Goal: Task Accomplishment & Management: Use online tool/utility

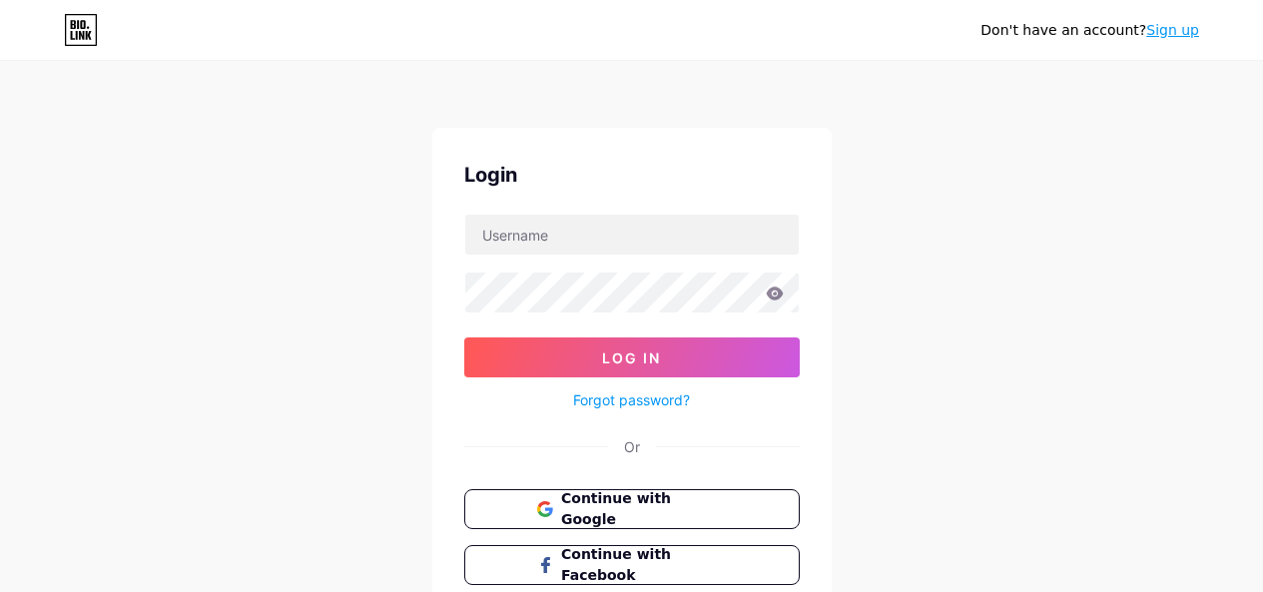
click at [548, 220] on input "text" at bounding box center [631, 235] width 333 height 40
paste input "orlandospfx"
type input "orlandospfx"
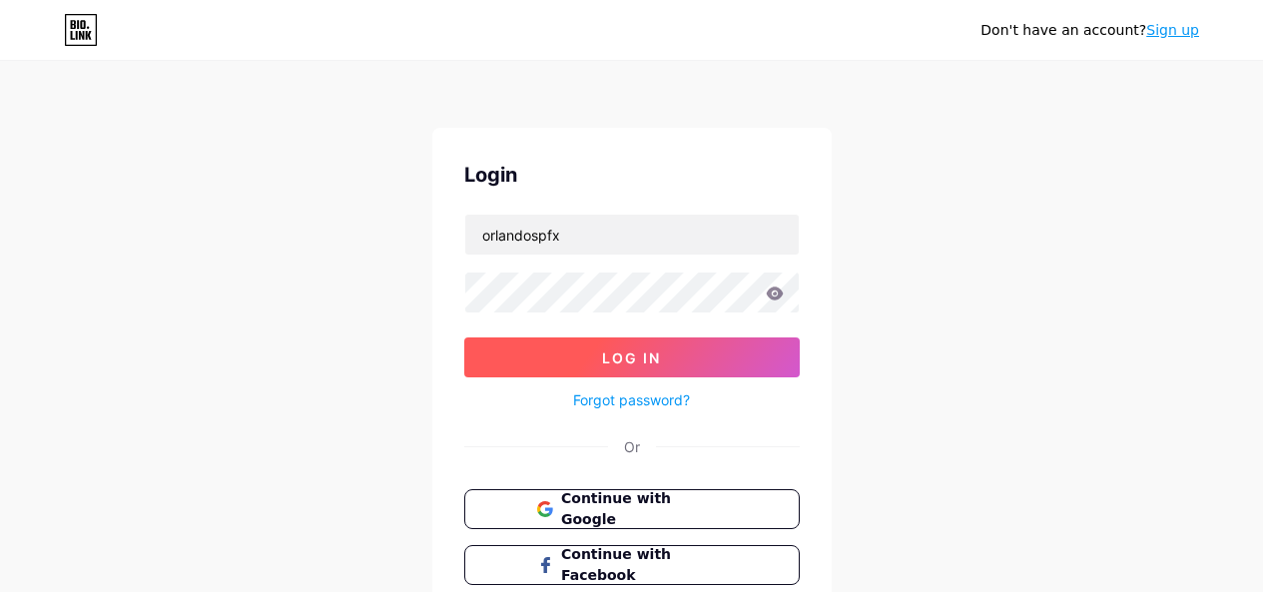
click at [667, 359] on button "Log In" at bounding box center [631, 357] width 335 height 40
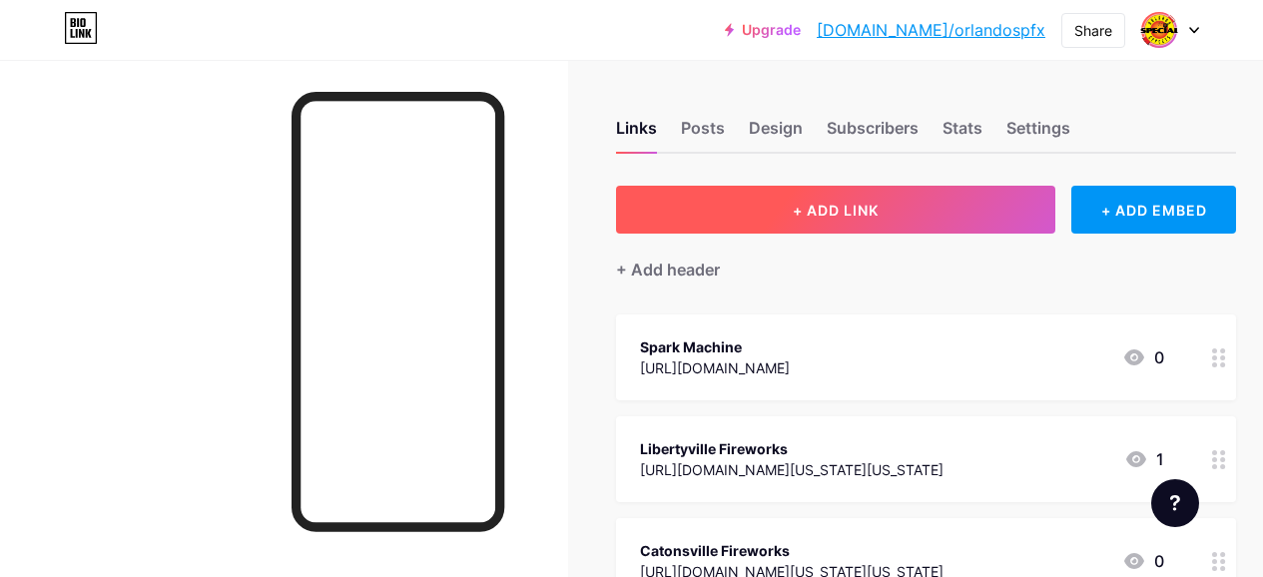
click at [916, 205] on button "+ ADD LINK" at bounding box center [835, 210] width 439 height 48
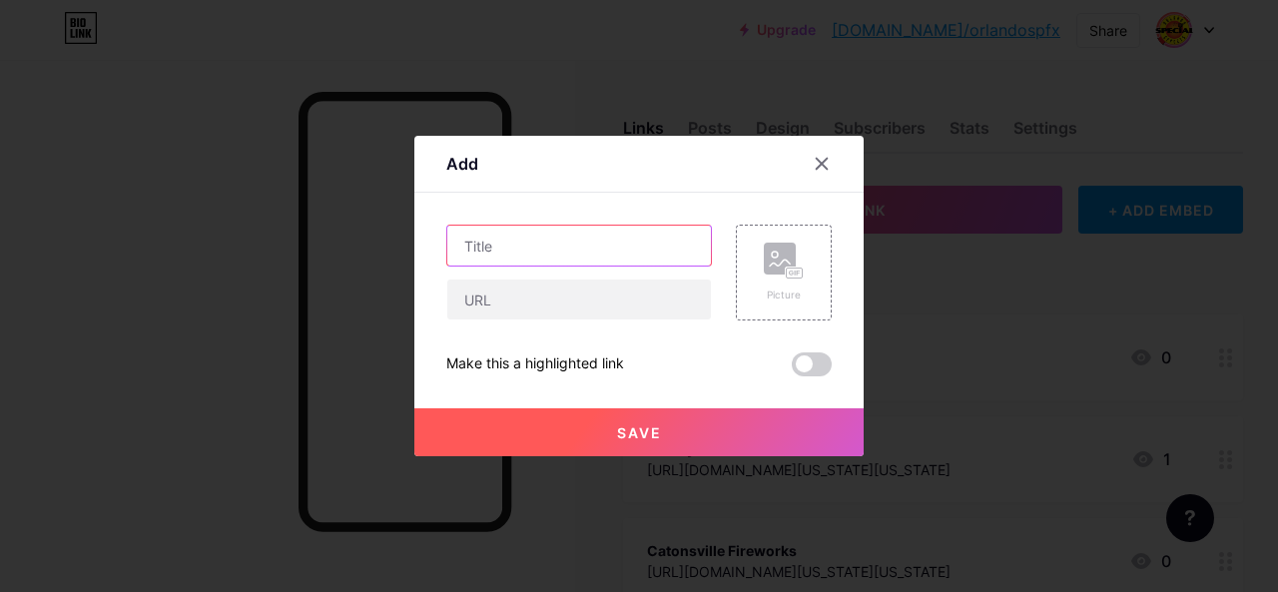
click at [502, 240] on input "text" at bounding box center [579, 246] width 264 height 40
paste input "Fireworks Deals Pensacola"
type input "Fireworks Deals Pensacola"
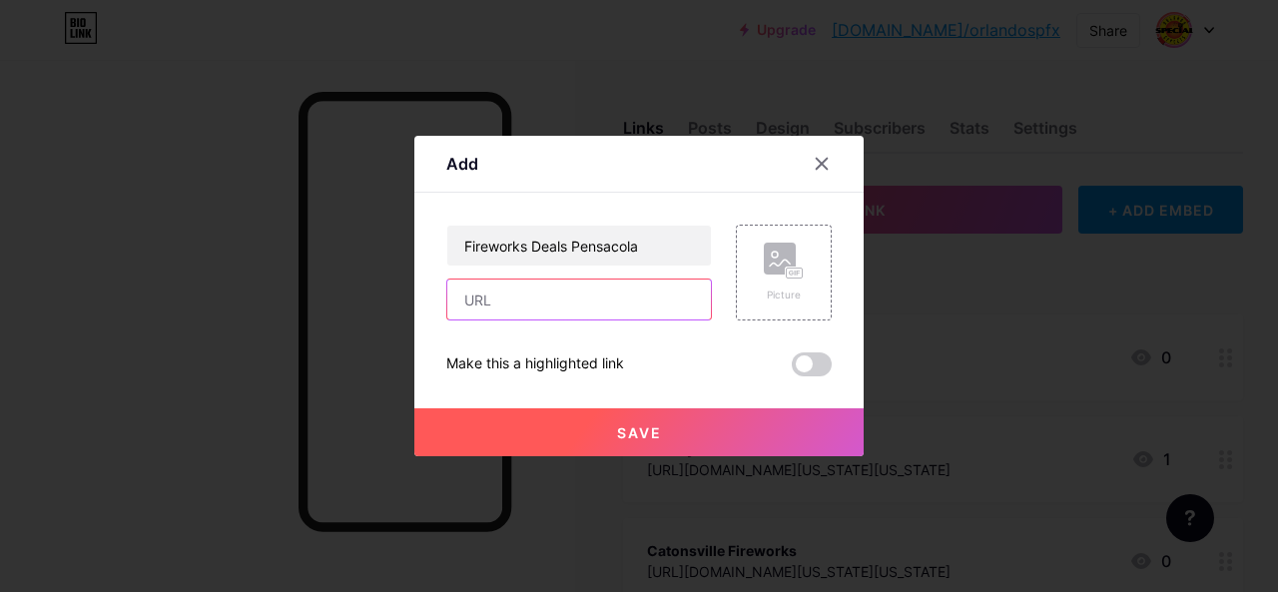
click at [493, 308] on input "text" at bounding box center [579, 299] width 264 height 40
click at [510, 295] on input "text" at bounding box center [579, 299] width 264 height 40
paste input "[URL][DOMAIN_NAME]"
type input "[URL][DOMAIN_NAME]"
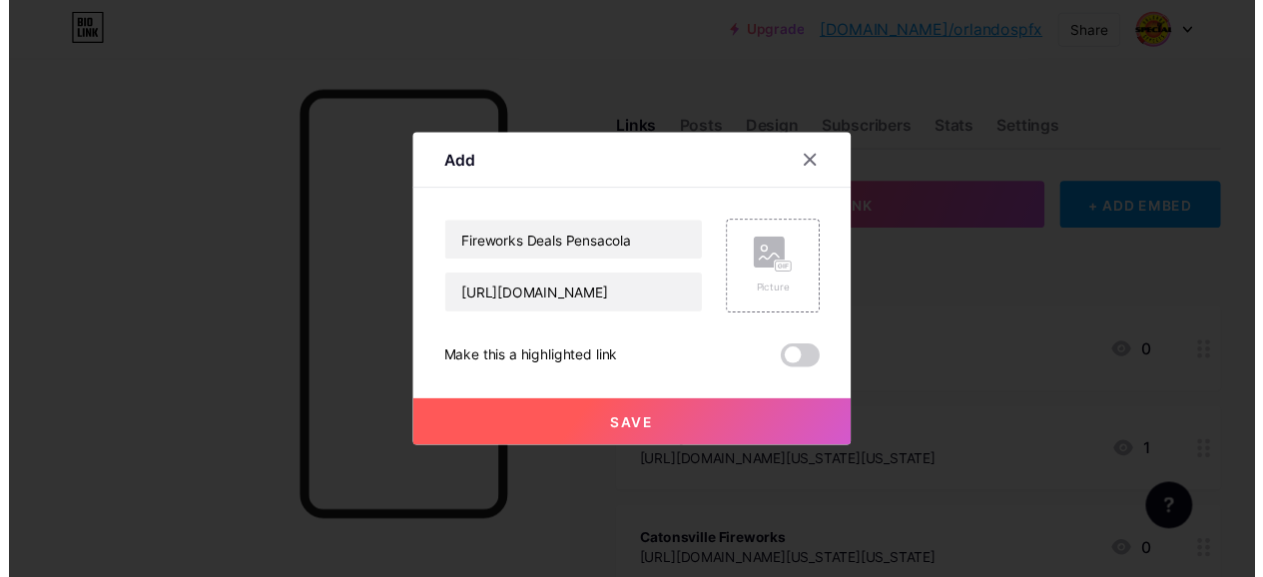
scroll to position [0, 0]
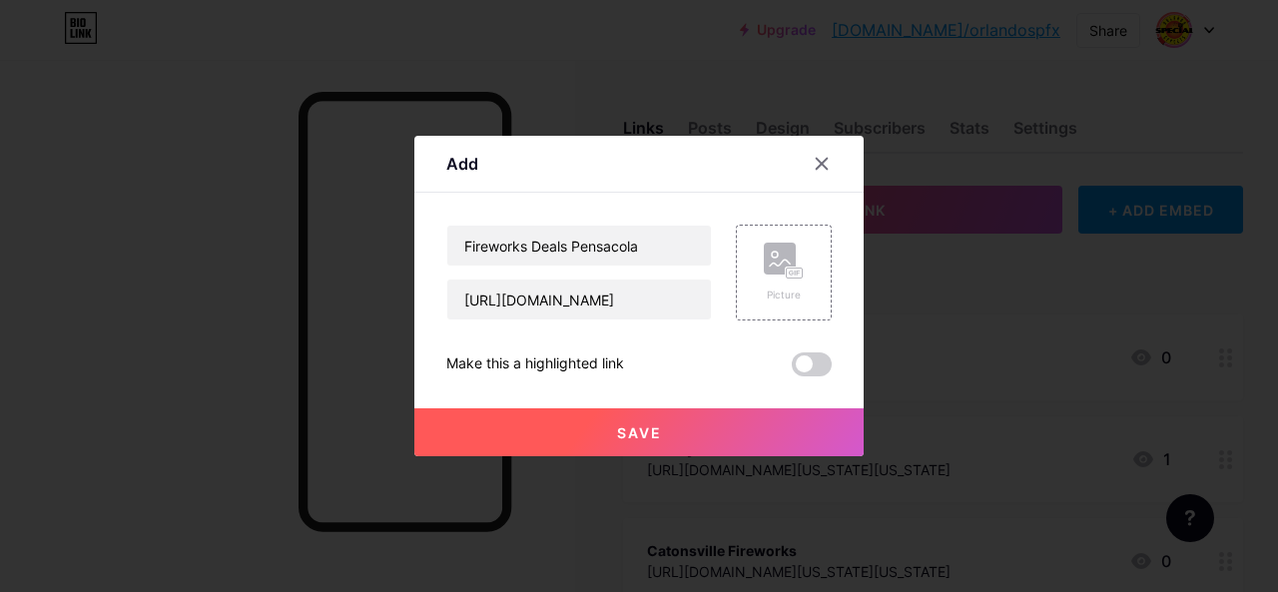
drag, startPoint x: 676, startPoint y: 427, endPoint x: 999, endPoint y: 250, distance: 369.0
click at [676, 426] on button "Save" at bounding box center [638, 432] width 449 height 48
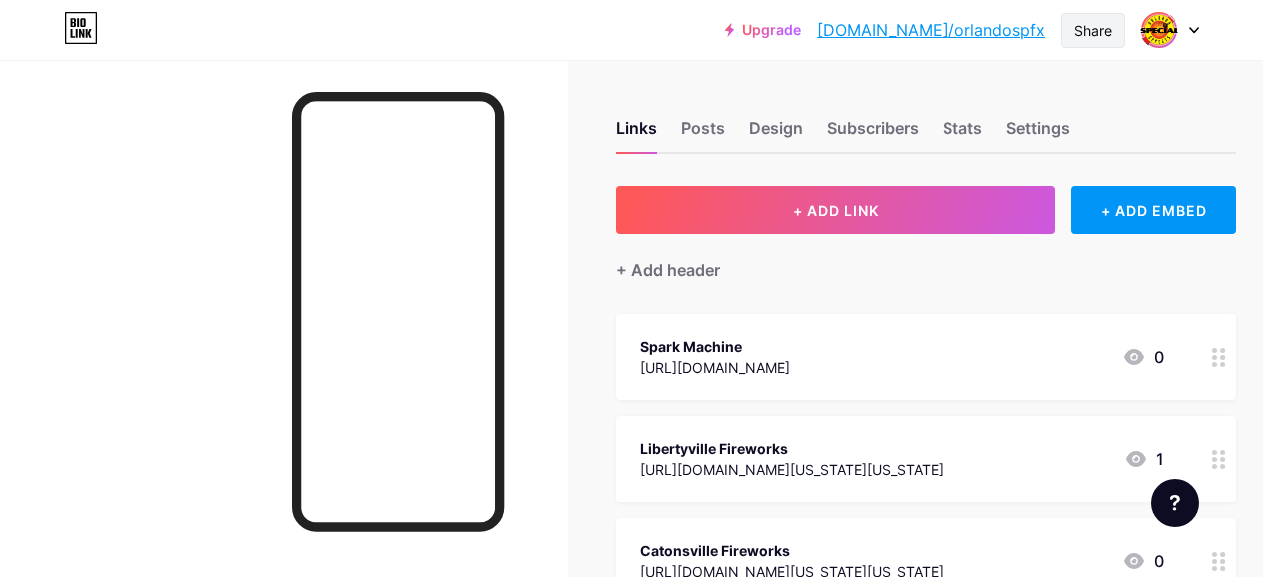
click at [1086, 26] on div "Share" at bounding box center [1093, 30] width 38 height 21
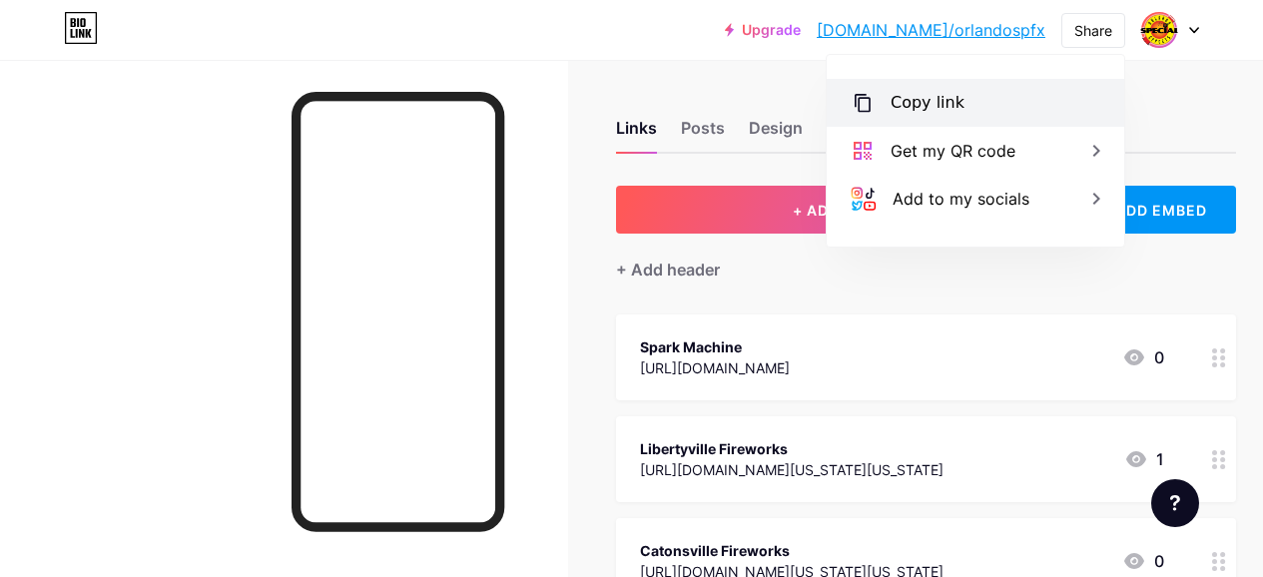
click at [930, 92] on div "Copy link" at bounding box center [927, 103] width 74 height 24
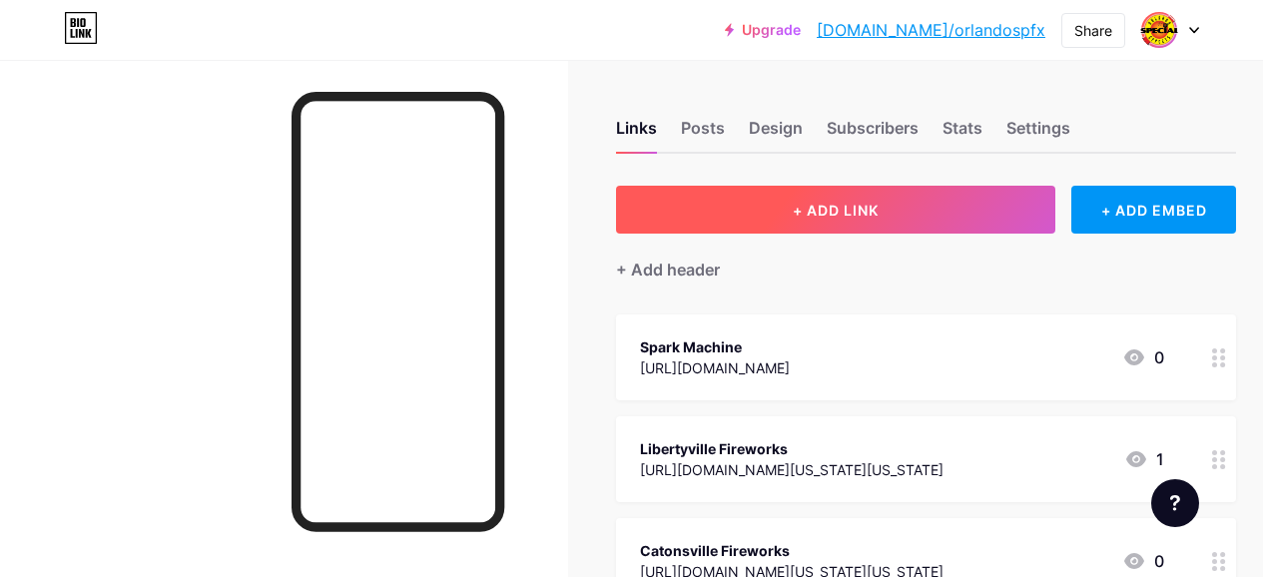
click at [868, 209] on span "+ ADD LINK" at bounding box center [836, 210] width 86 height 17
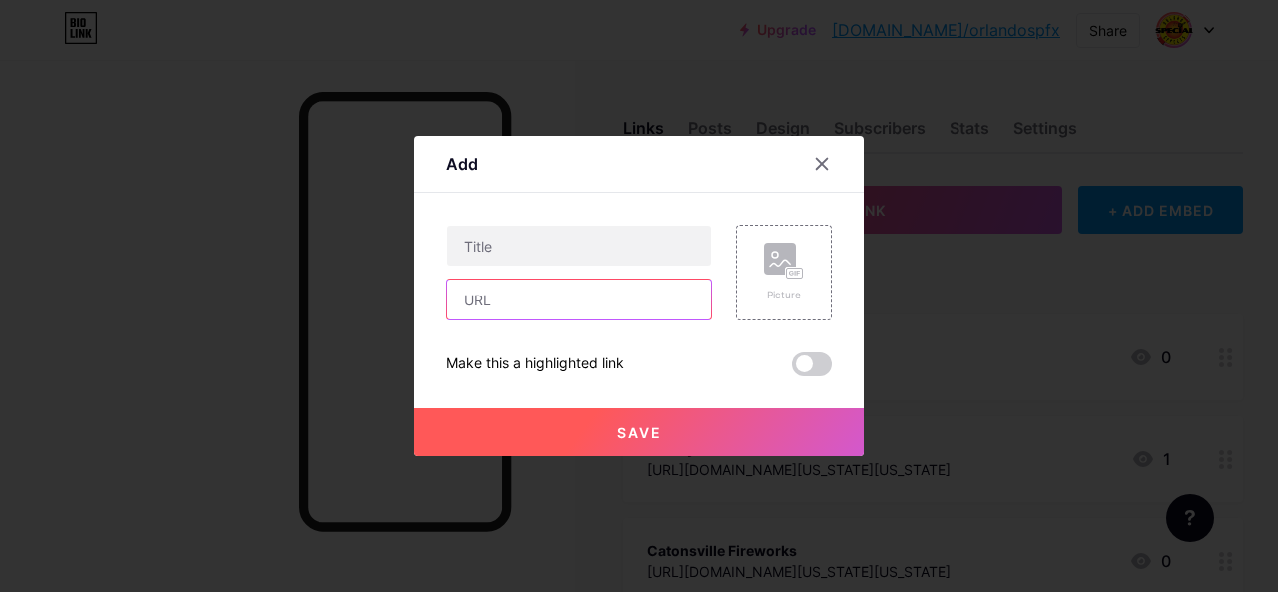
click at [531, 306] on input "text" at bounding box center [579, 299] width 264 height 40
paste input "https://www.storeboard.com/orlandospecialeffects"
type input "https://www.storeboard.com/orlandospecialeffects"
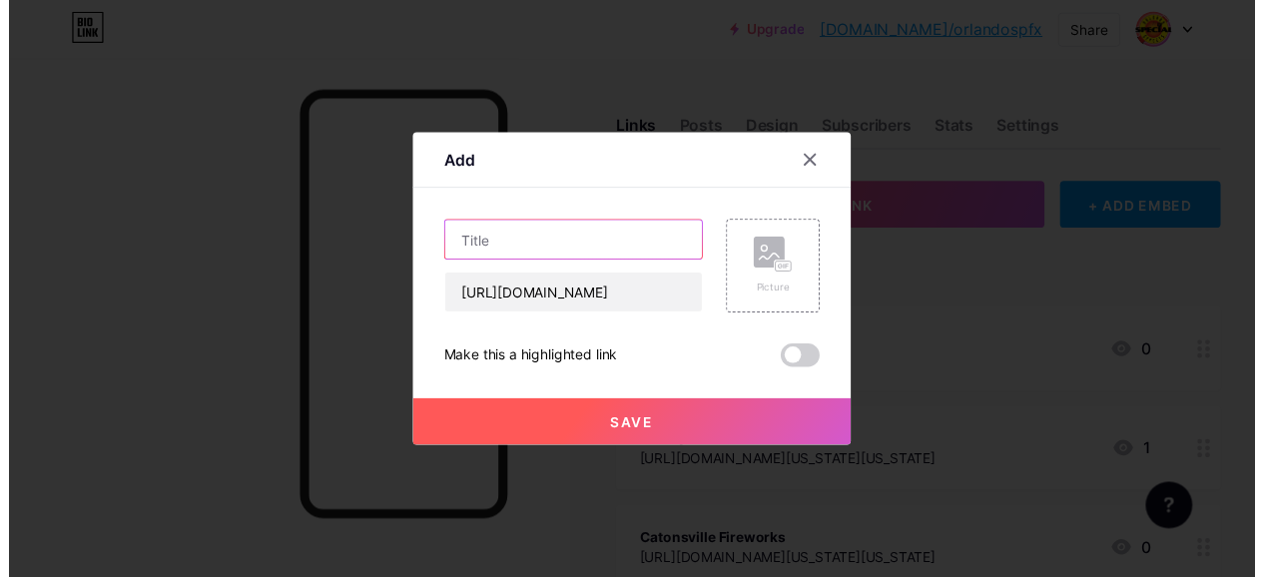
scroll to position [0, 0]
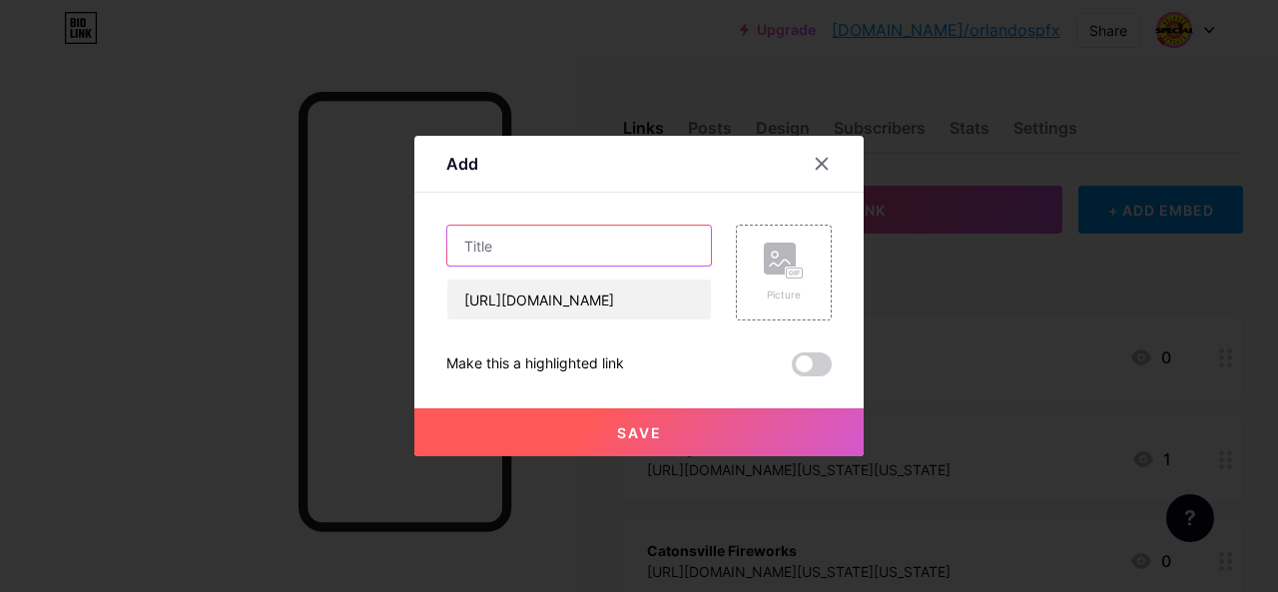
click at [536, 253] on input "text" at bounding box center [579, 246] width 264 height 40
click at [494, 237] on input "text" at bounding box center [579, 246] width 264 height 40
paste input "Sparklers Pensacola"
type input "Sparklers Pensacola"
click at [702, 427] on button "Save" at bounding box center [638, 432] width 449 height 48
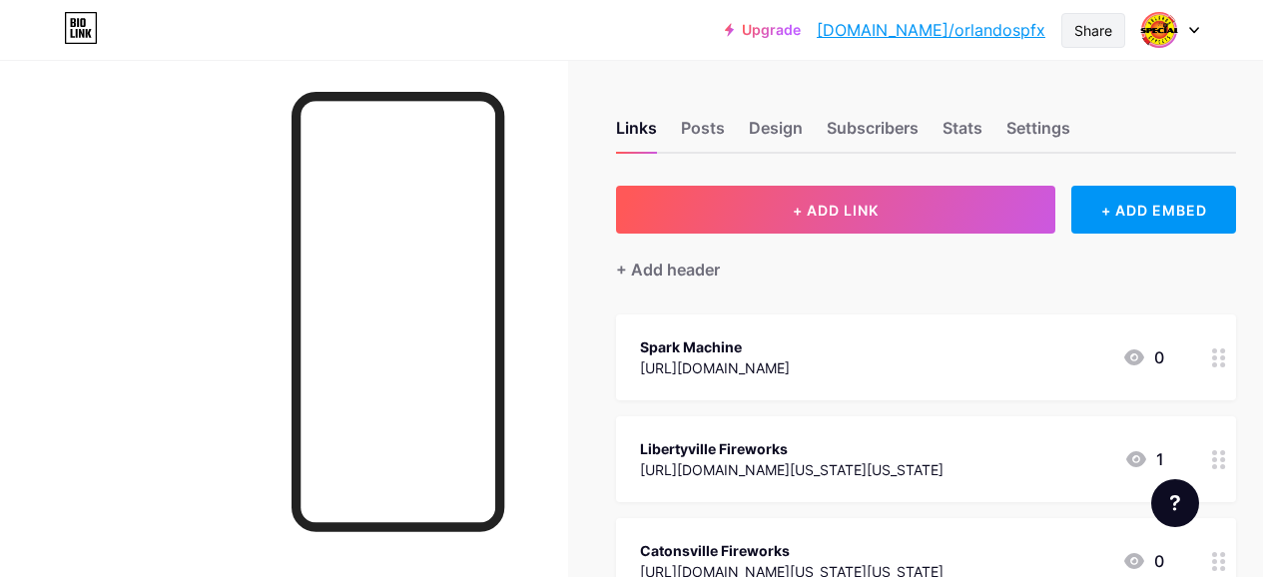
click at [1076, 36] on div "Share" at bounding box center [1093, 30] width 38 height 21
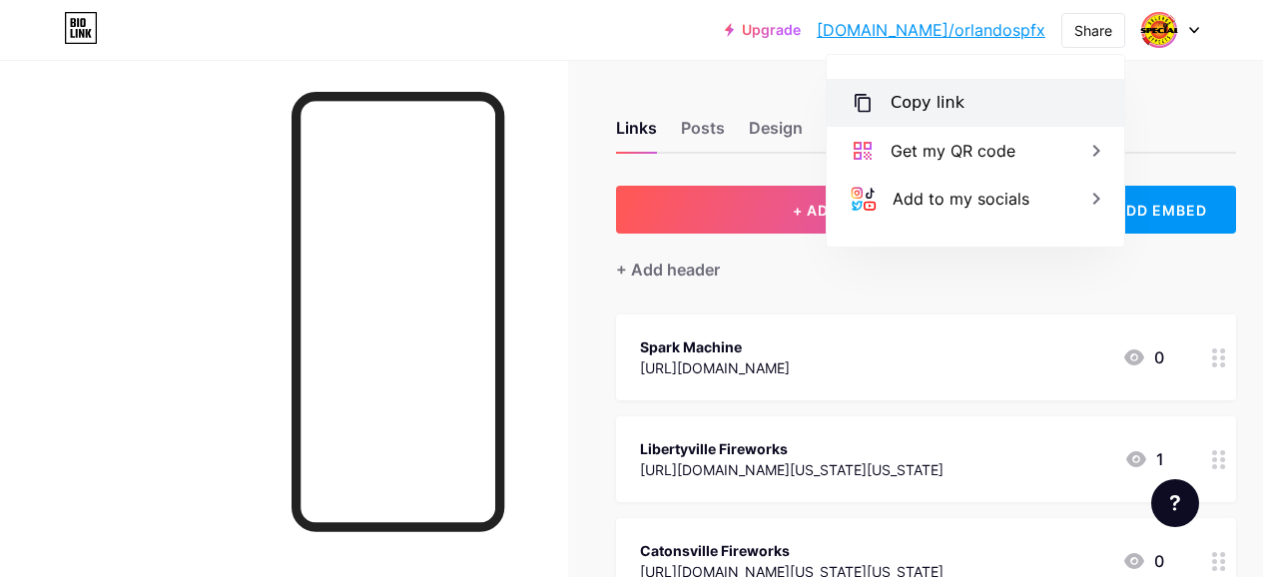
click at [956, 100] on div "Copy link" at bounding box center [974, 103] width 297 height 48
